Goal: Information Seeking & Learning: Learn about a topic

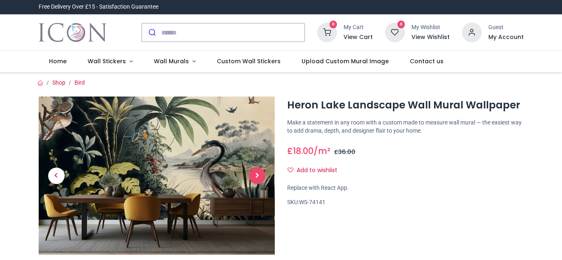
click at [257, 176] on span "Next" at bounding box center [257, 176] width 16 height 16
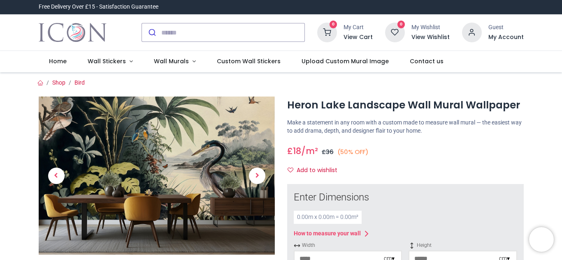
click at [257, 176] on span "Next" at bounding box center [257, 176] width 16 height 16
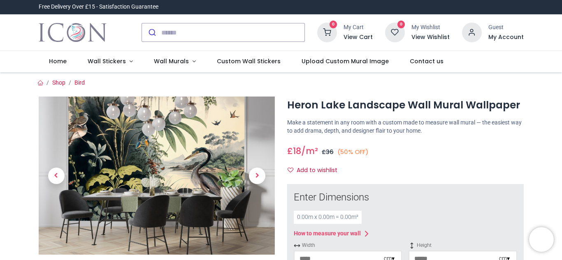
click at [257, 176] on span "Next" at bounding box center [257, 176] width 16 height 16
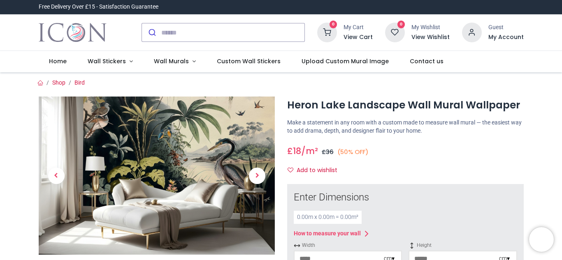
click at [257, 176] on span "Next" at bounding box center [257, 176] width 16 height 16
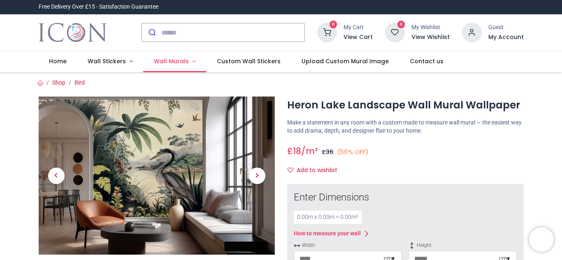
click at [168, 61] on span "Wall Murals" at bounding box center [171, 61] width 35 height 8
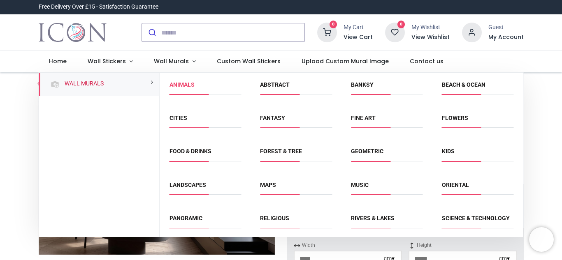
click at [185, 86] on link "Animals" at bounding box center [181, 84] width 25 height 7
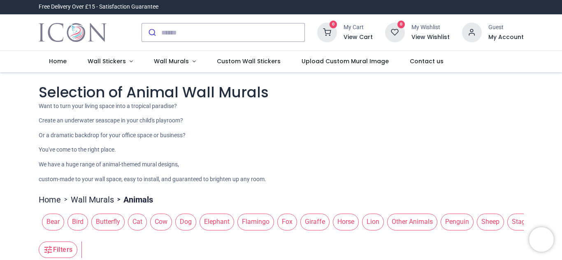
click at [77, 220] on span "Bird" at bounding box center [77, 222] width 21 height 16
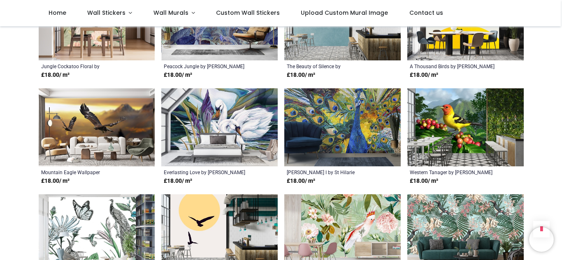
scroll to position [691, 0]
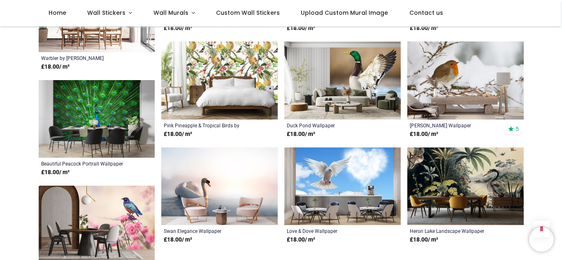
scroll to position [1464, 0]
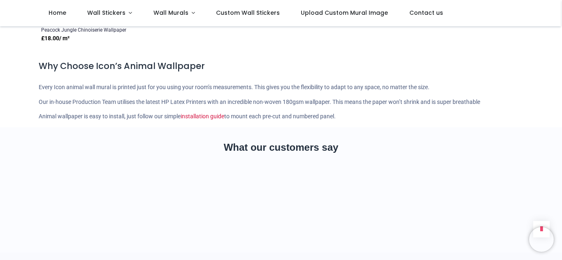
scroll to position [2139, 0]
